Goal: Task Accomplishment & Management: Use online tool/utility

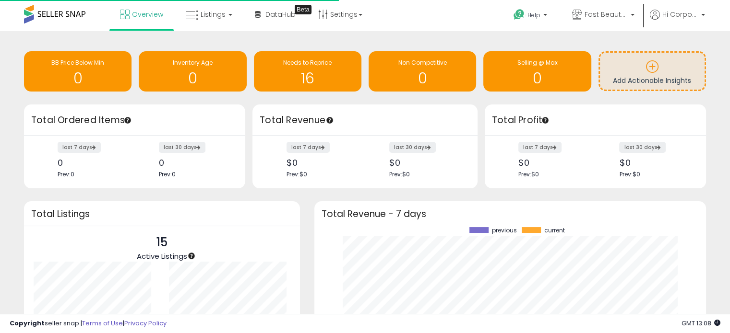
scroll to position [133, 372]
click at [601, 11] on span "Fast Beauty ([GEOGRAPHIC_DATA])" at bounding box center [605, 15] width 43 height 10
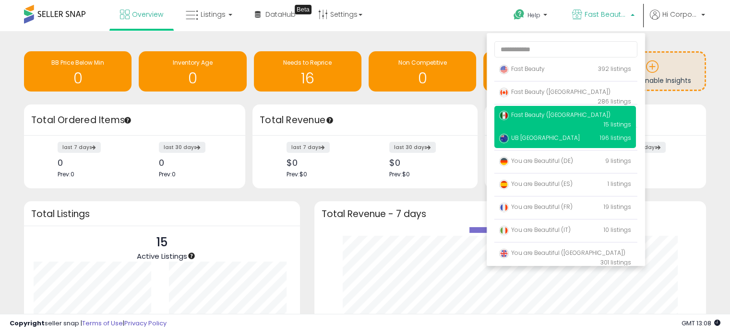
click at [563, 143] on p "UB Australia 196 listings" at bounding box center [565, 138] width 142 height 19
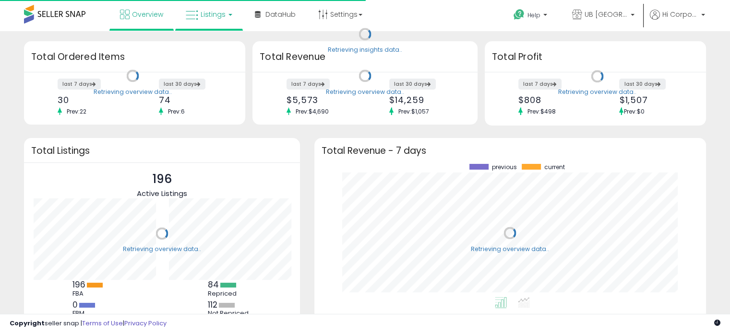
scroll to position [133, 372]
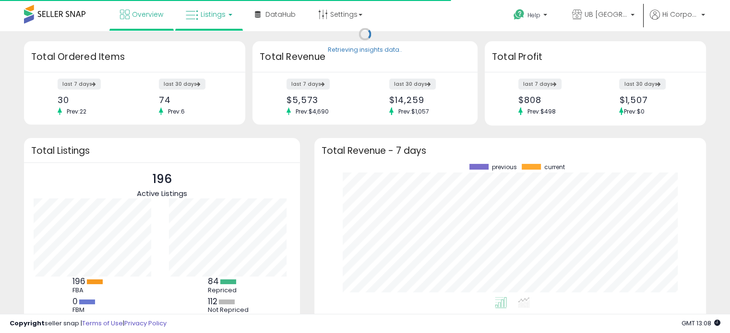
click at [215, 20] on link "Listings" at bounding box center [208, 14] width 61 height 29
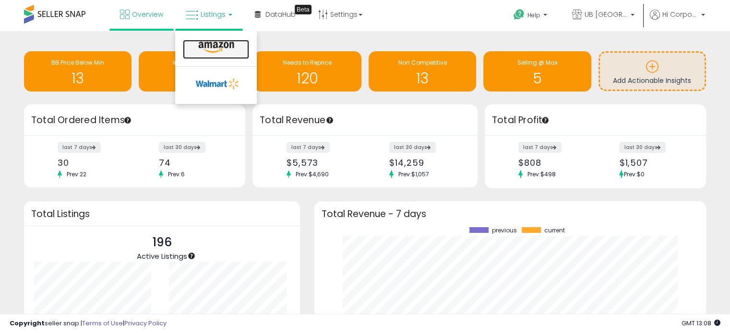
click at [218, 42] on icon at bounding box center [216, 47] width 42 height 12
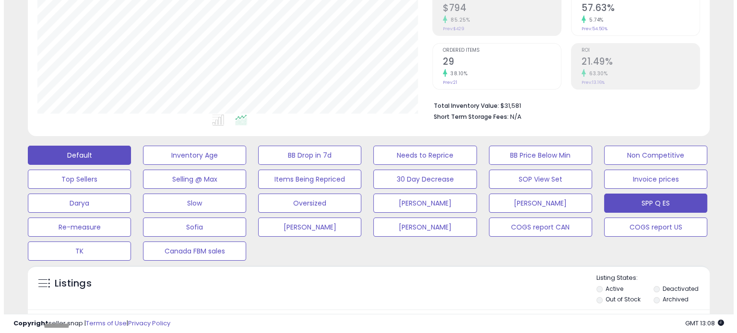
scroll to position [196, 394]
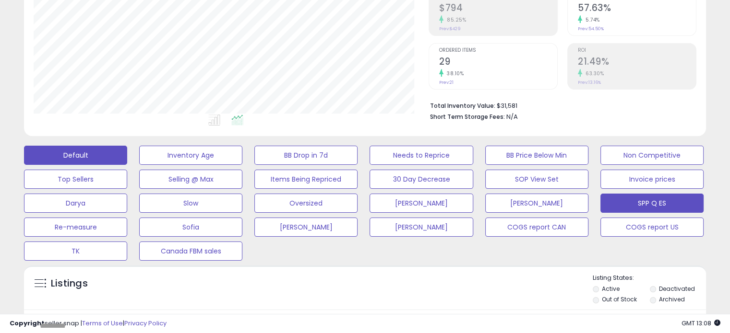
click at [635, 210] on button "SPP Q ES" at bounding box center [651, 203] width 103 height 19
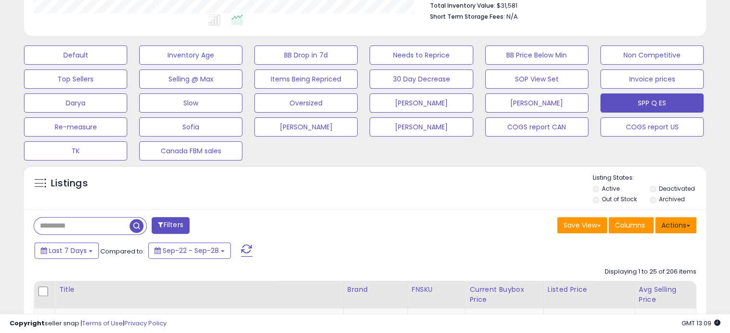
click at [670, 224] on button "Actions" at bounding box center [675, 225] width 41 height 16
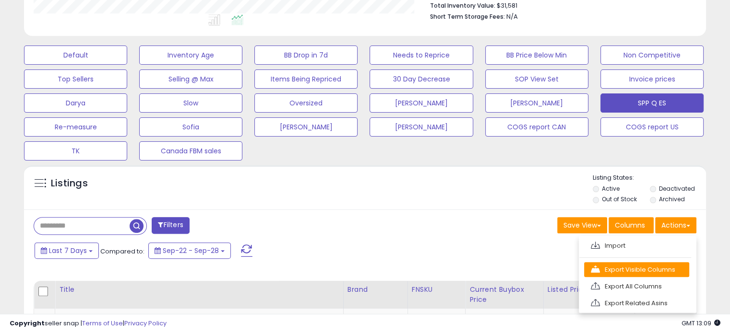
click at [653, 271] on link "Export Visible Columns" at bounding box center [636, 269] width 105 height 15
